Goal: Task Accomplishment & Management: Use online tool/utility

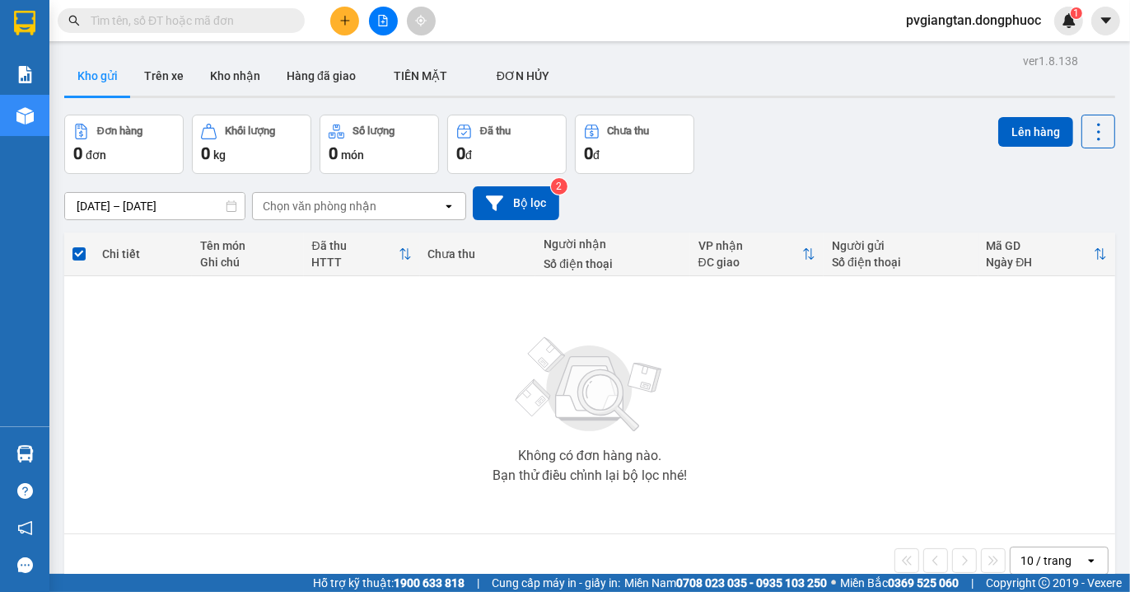
click at [347, 12] on button at bounding box center [344, 21] width 29 height 29
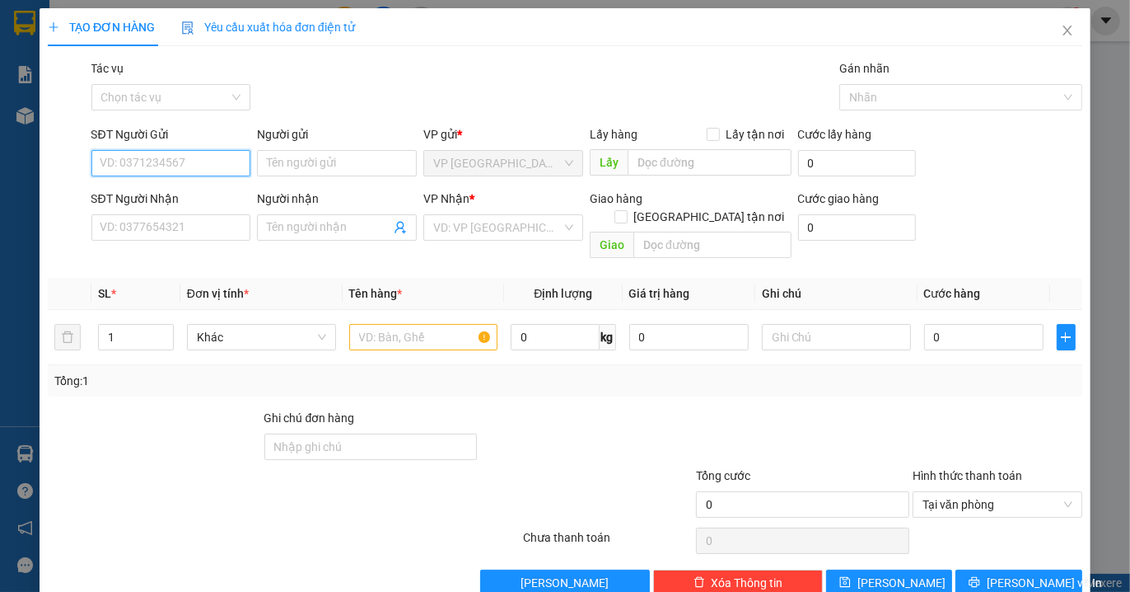
click at [192, 157] on input "SĐT Người Gửi" at bounding box center [171, 163] width 160 height 26
click at [174, 187] on div "0983349457 - PHÚ" at bounding box center [169, 196] width 138 height 18
type input "0983349457"
type input "PHÚ"
type input "0386614459"
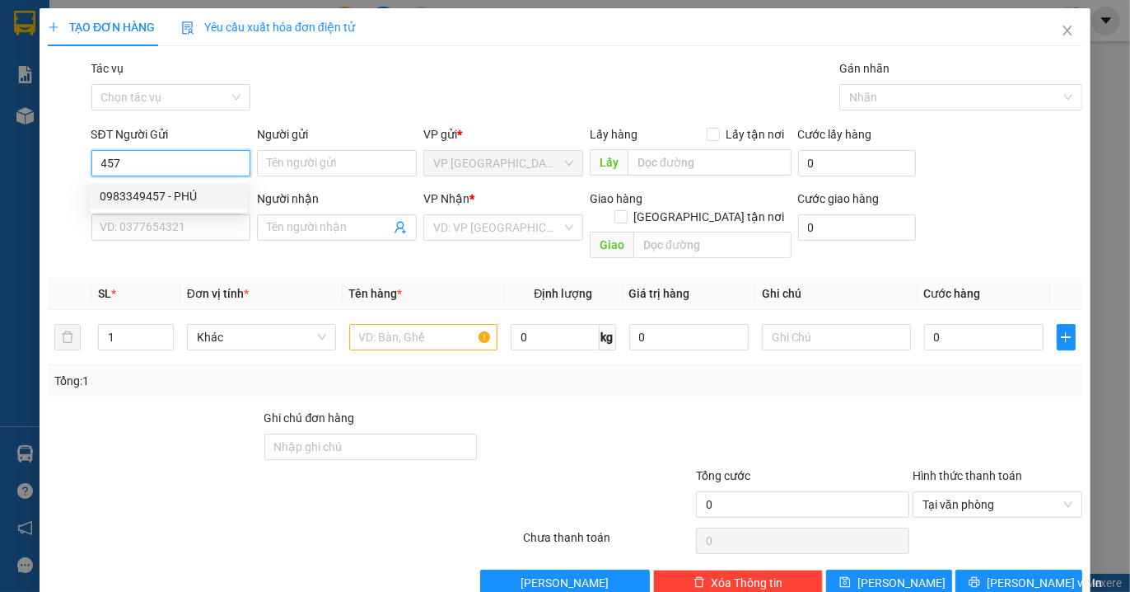
type input "CƯỜNG"
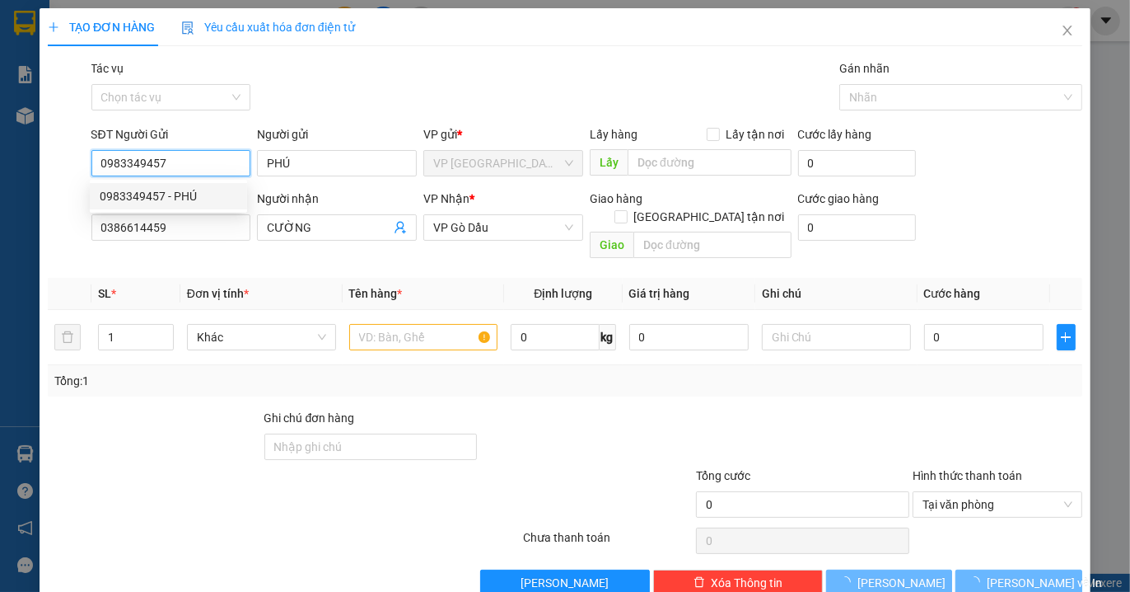
type input "20.000"
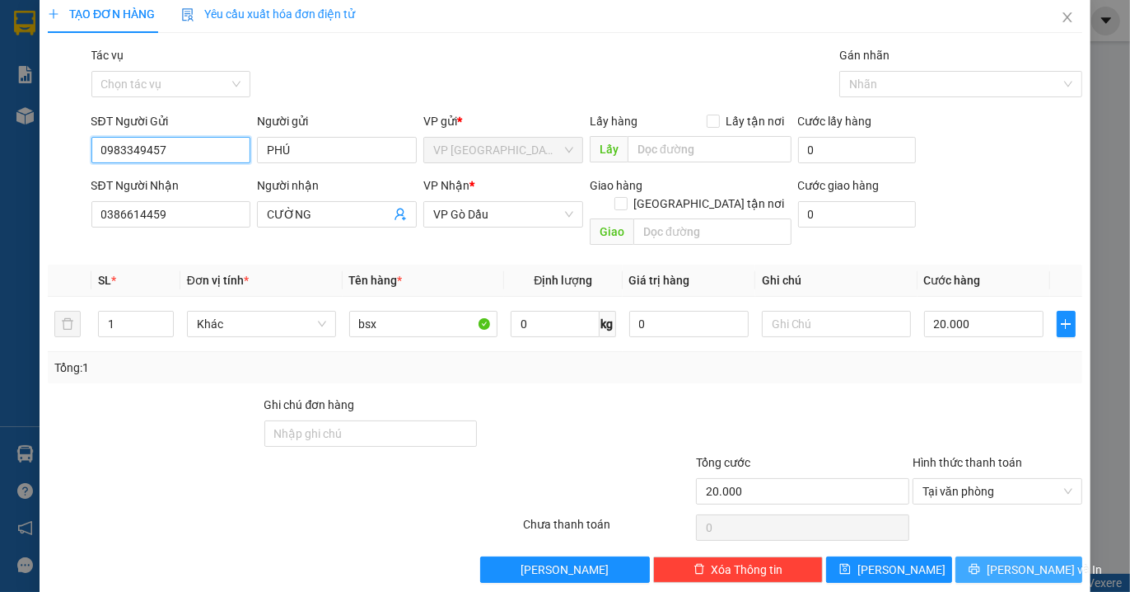
scroll to position [17, 0]
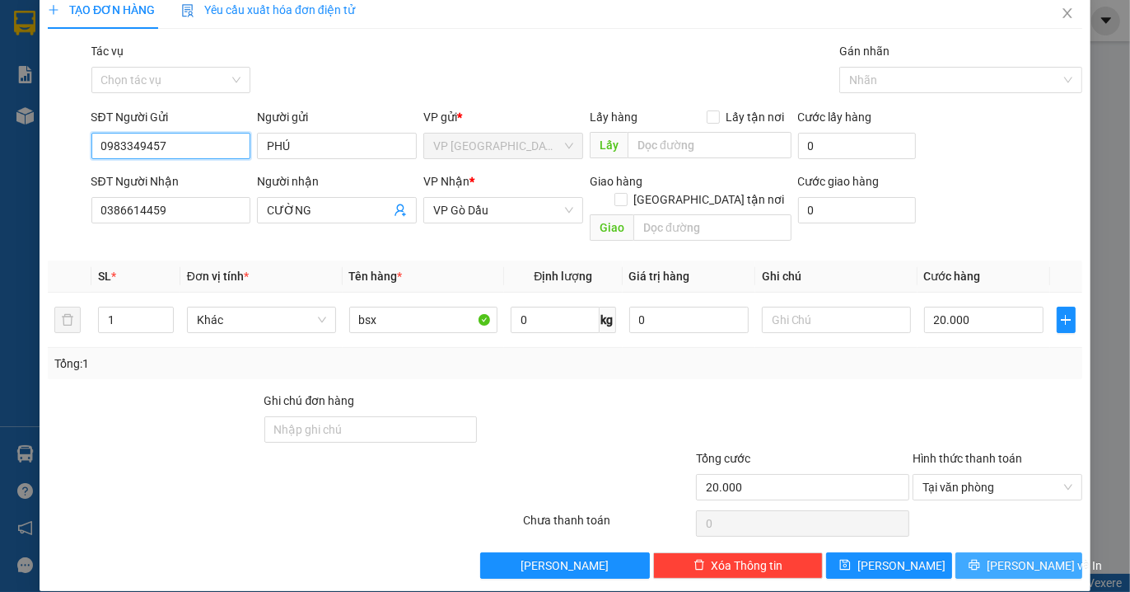
type input "0983349457"
click at [985, 552] on button "[PERSON_NAME] và In" at bounding box center [1019, 565] width 126 height 26
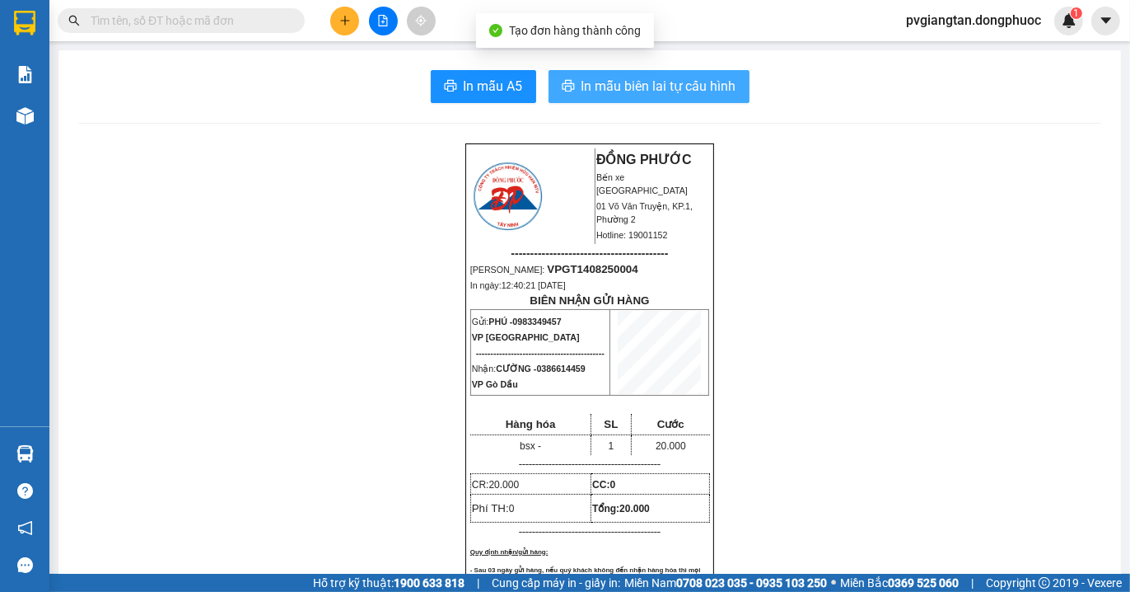
click at [639, 91] on span "In mẫu biên lai tự cấu hình" at bounding box center [659, 86] width 155 height 21
